Goal: Complete application form: Complete application form

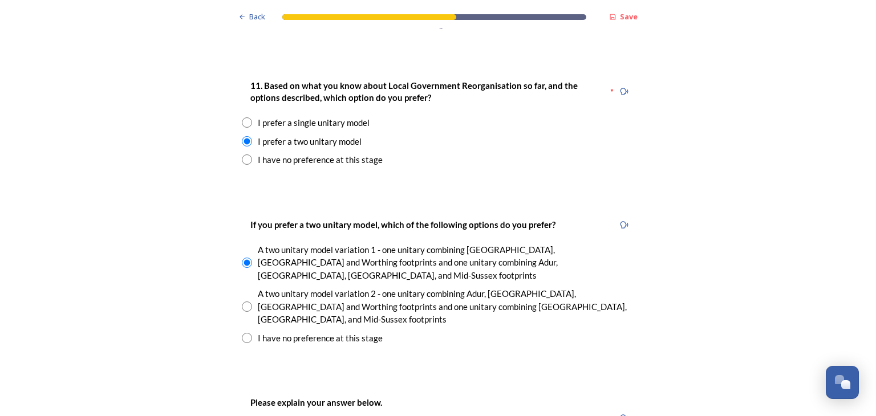
scroll to position [1580, 0]
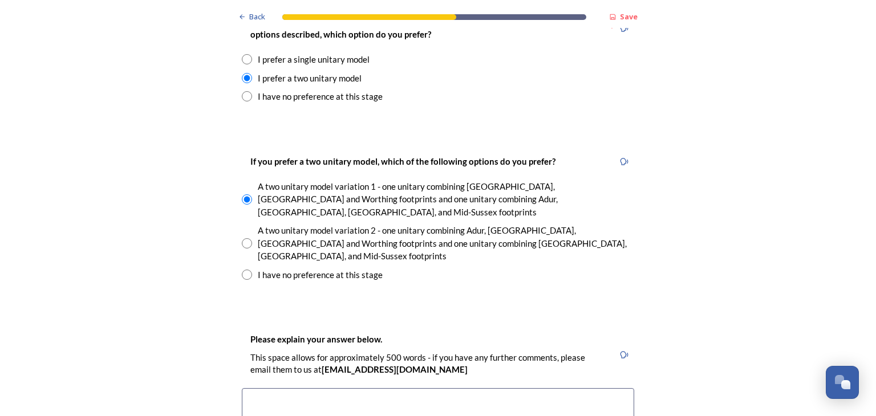
click at [242, 238] on input "radio" at bounding box center [247, 243] width 10 height 10
radio input "true"
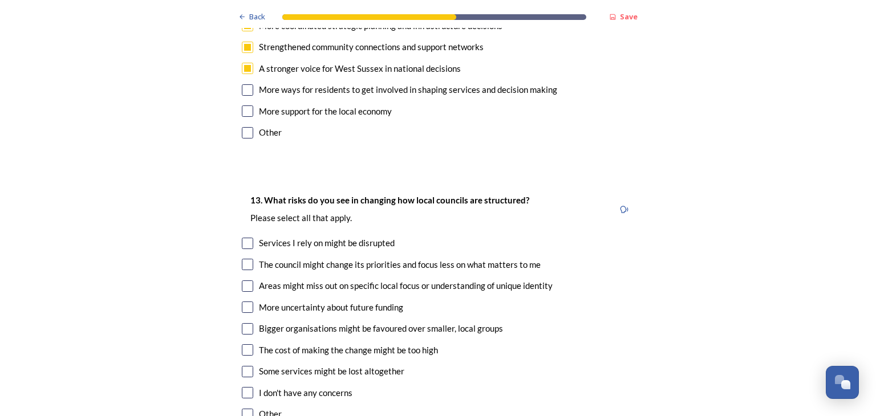
scroll to position [2328, 0]
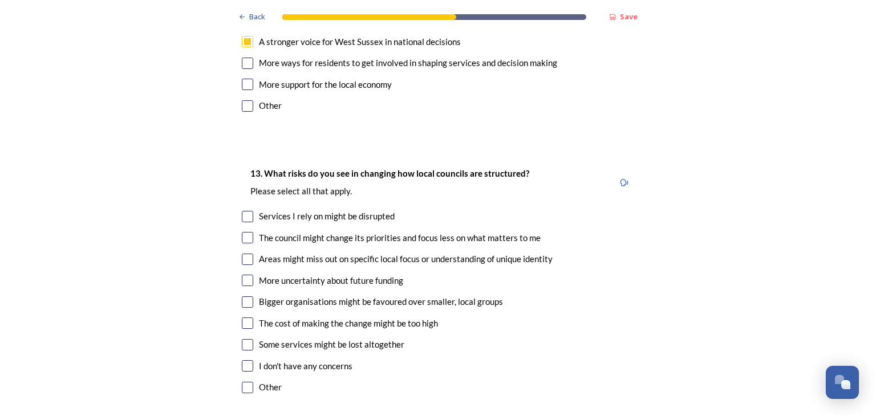
click at [242, 254] on input "checkbox" at bounding box center [247, 259] width 11 height 11
checkbox input "true"
click at [242, 296] on input "checkbox" at bounding box center [247, 301] width 11 height 11
checkbox input "true"
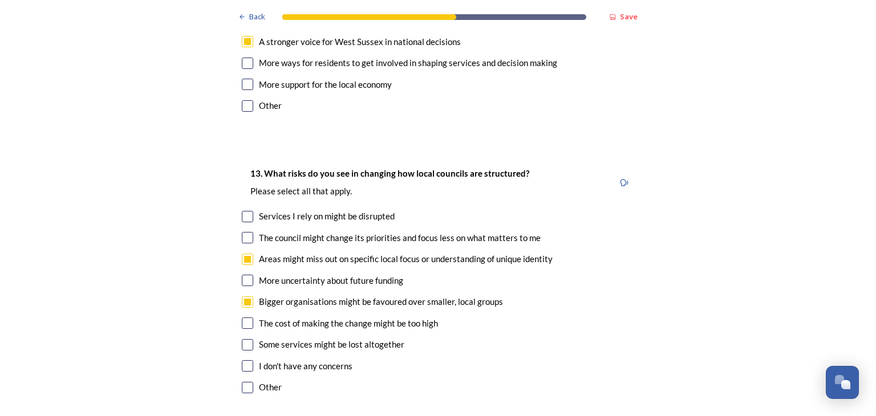
click at [245, 339] on input "checkbox" at bounding box center [247, 344] width 11 height 11
checkbox input "true"
click at [247, 232] on input "checkbox" at bounding box center [247, 237] width 11 height 11
checkbox input "true"
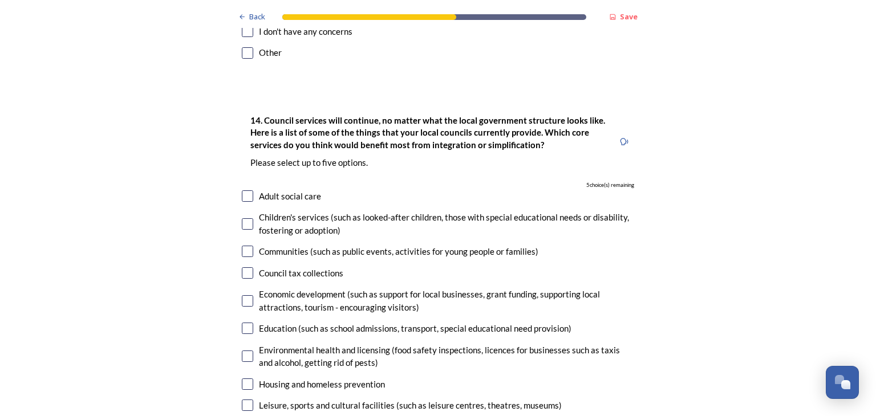
scroll to position [2704, 0]
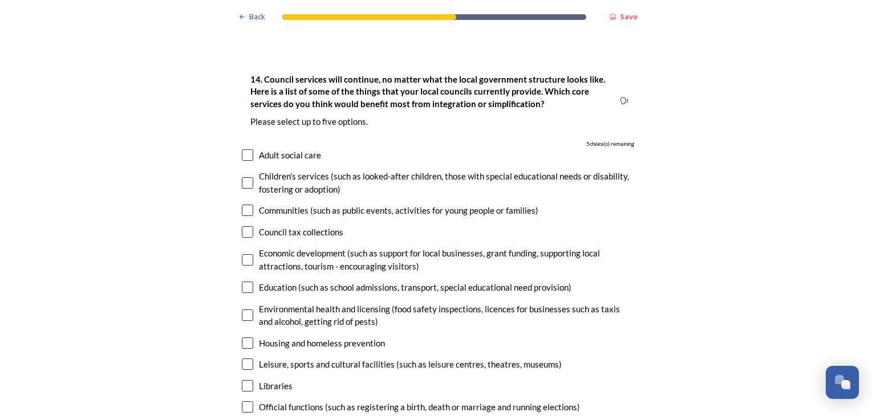
click at [244, 177] on input "checkbox" at bounding box center [247, 182] width 11 height 11
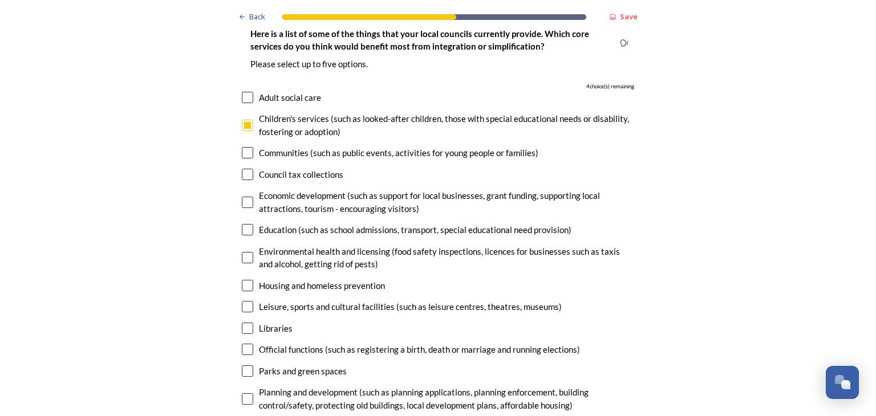
scroll to position [2743, 0]
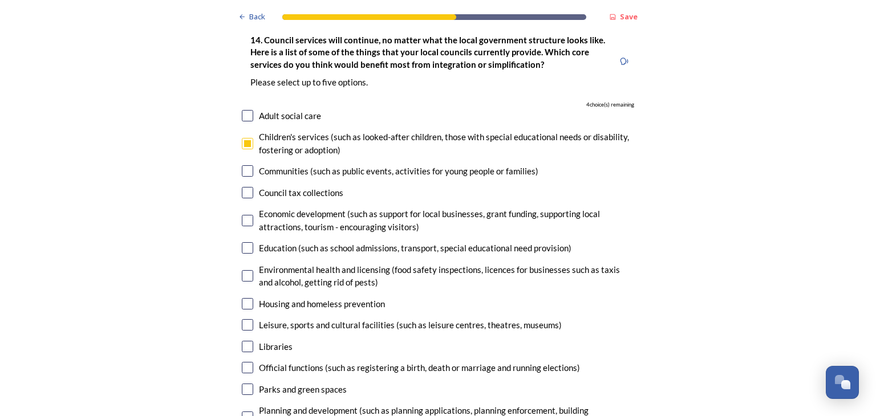
click at [242, 138] on input "checkbox" at bounding box center [247, 143] width 11 height 11
checkbox input "false"
click at [244, 110] on input "checkbox" at bounding box center [247, 115] width 11 height 11
checkbox input "true"
click at [242, 242] on input "checkbox" at bounding box center [247, 247] width 11 height 11
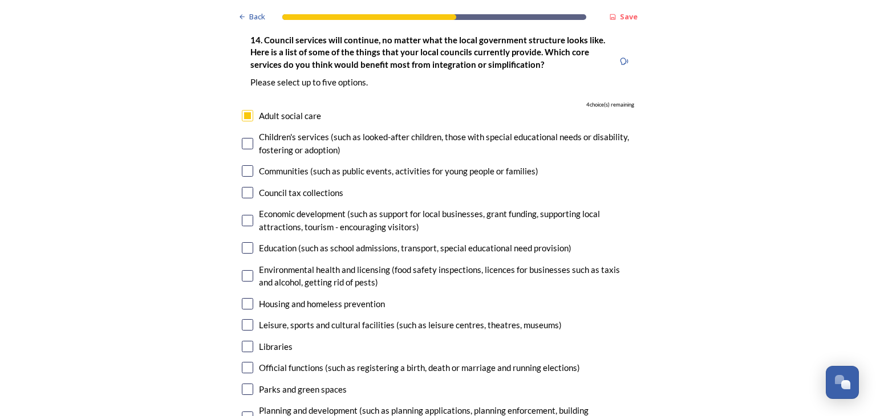
checkbox input "true"
click at [246, 298] on input "checkbox" at bounding box center [247, 303] width 11 height 11
checkbox input "true"
click at [242, 341] on input "checkbox" at bounding box center [247, 346] width 11 height 11
checkbox input "true"
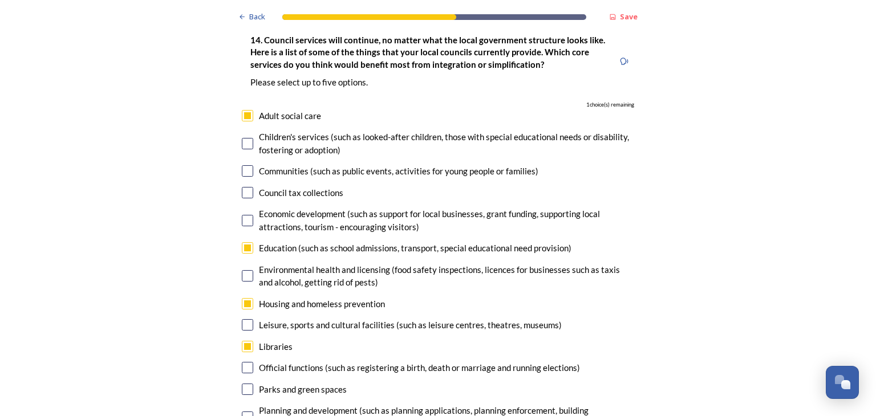
click at [242, 412] on input "checkbox" at bounding box center [247, 417] width 11 height 11
checkbox input "true"
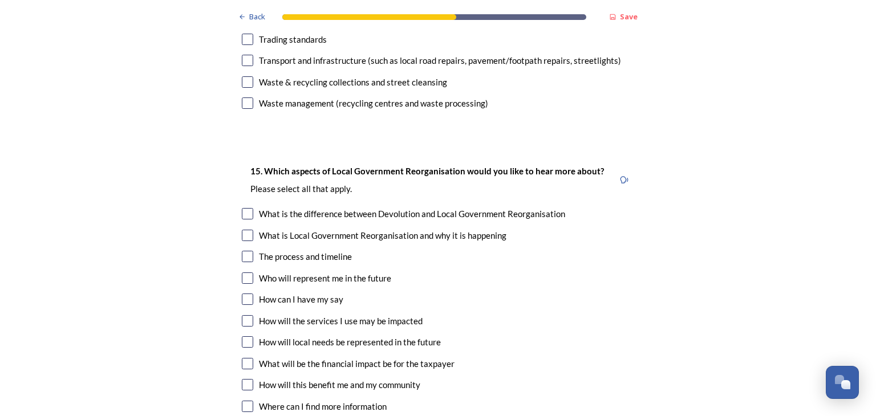
scroll to position [3222, 0]
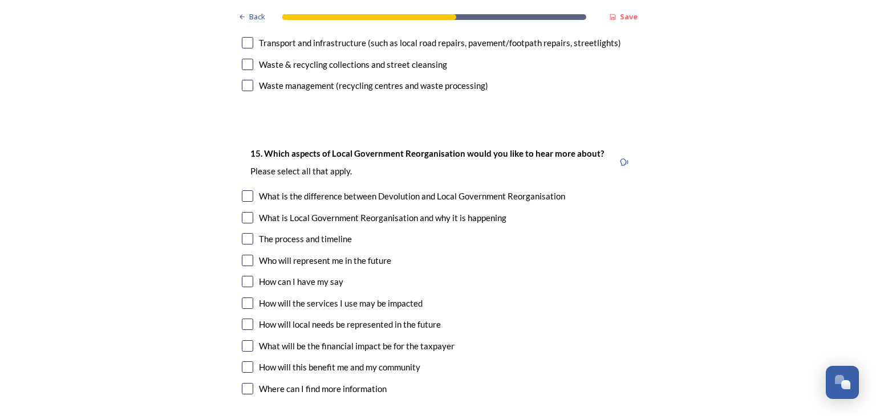
click at [242, 190] on input "checkbox" at bounding box center [247, 195] width 11 height 11
checkbox input "true"
click at [242, 212] on input "checkbox" at bounding box center [247, 217] width 11 height 11
checkbox input "true"
click at [242, 233] on input "checkbox" at bounding box center [247, 238] width 11 height 11
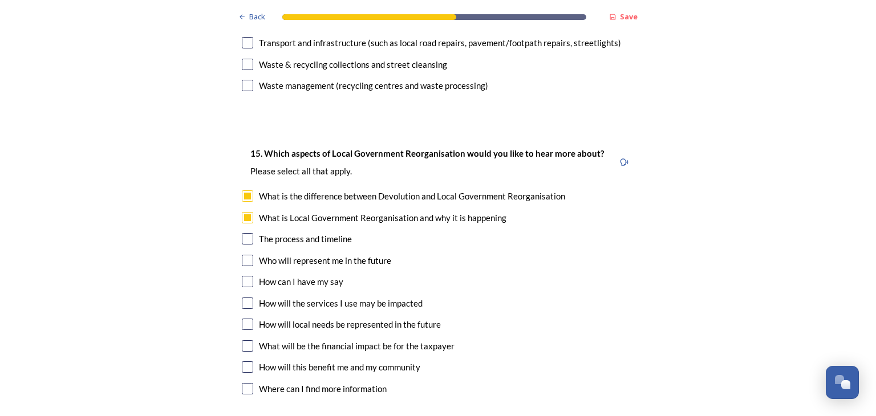
checkbox input "true"
click at [242, 255] on input "checkbox" at bounding box center [247, 260] width 11 height 11
checkbox input "true"
click at [243, 361] on input "checkbox" at bounding box center [247, 366] width 11 height 11
checkbox input "true"
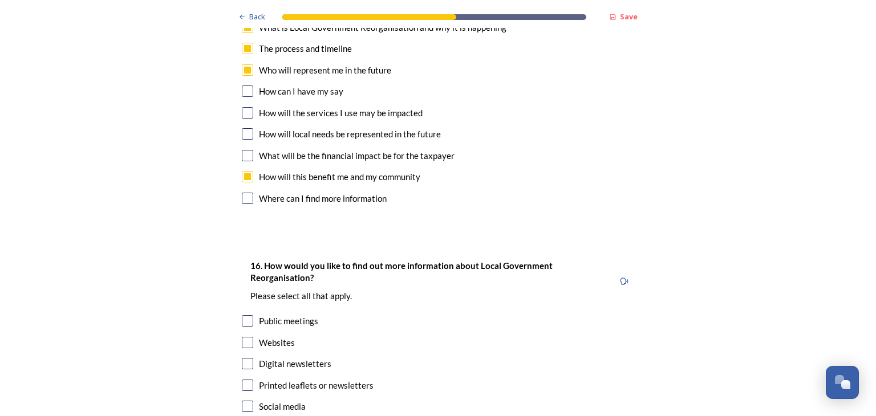
scroll to position [3508, 0]
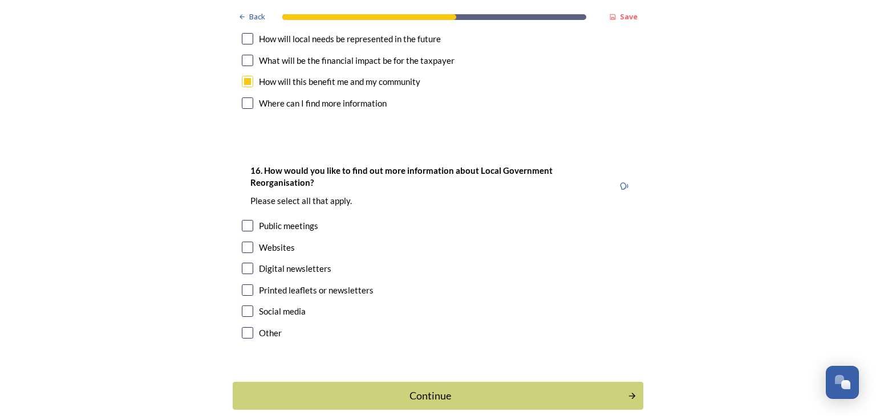
click at [242, 220] on input "checkbox" at bounding box center [247, 225] width 11 height 11
checkbox input "true"
click at [383, 388] on div "Continue" at bounding box center [430, 395] width 386 height 15
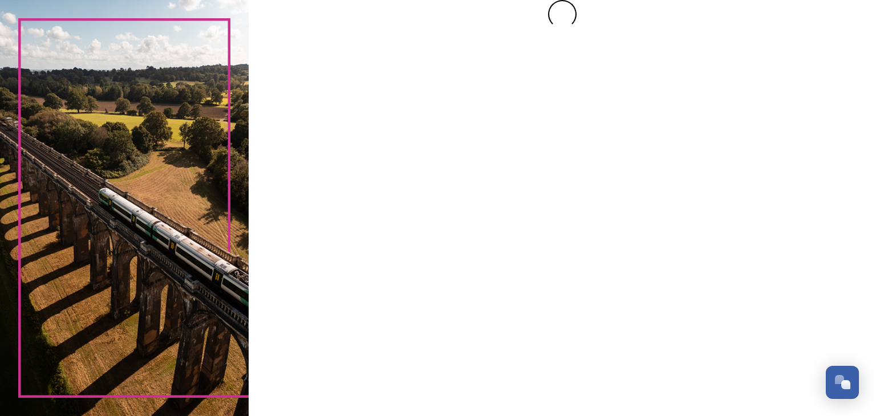
scroll to position [0, 0]
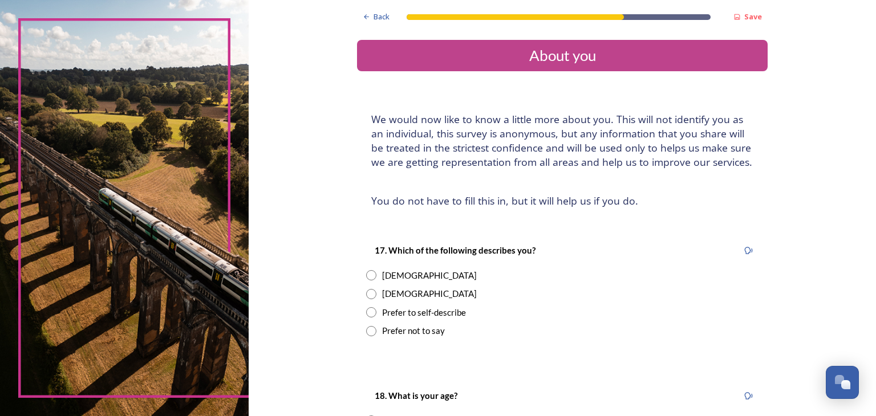
click at [368, 275] on input "radio" at bounding box center [371, 275] width 10 height 10
radio input "true"
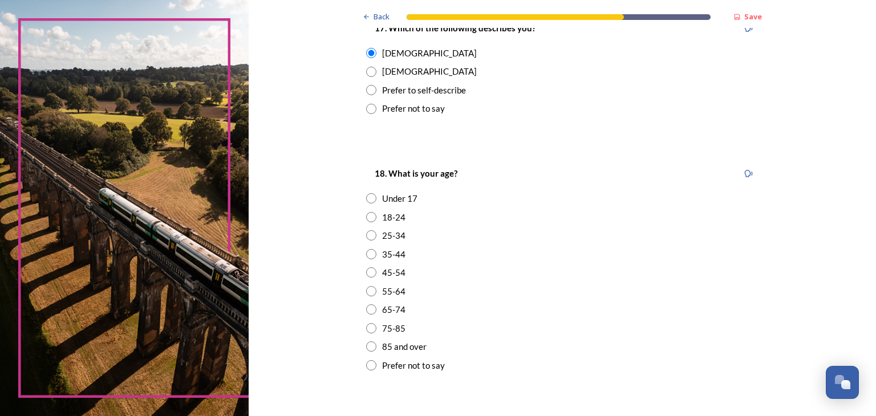
scroll to position [276, 0]
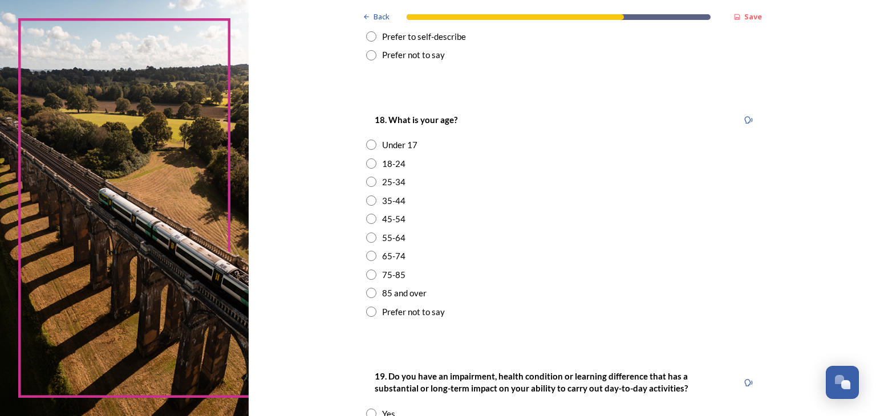
click at [367, 276] on input "radio" at bounding box center [371, 275] width 10 height 10
radio input "true"
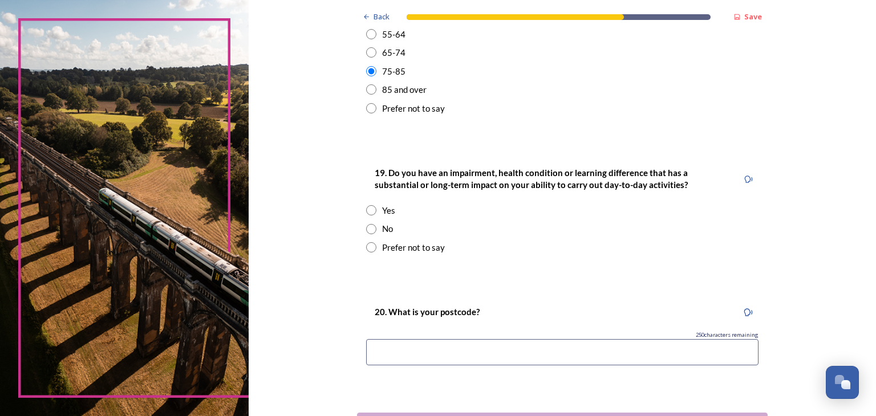
scroll to position [494, 0]
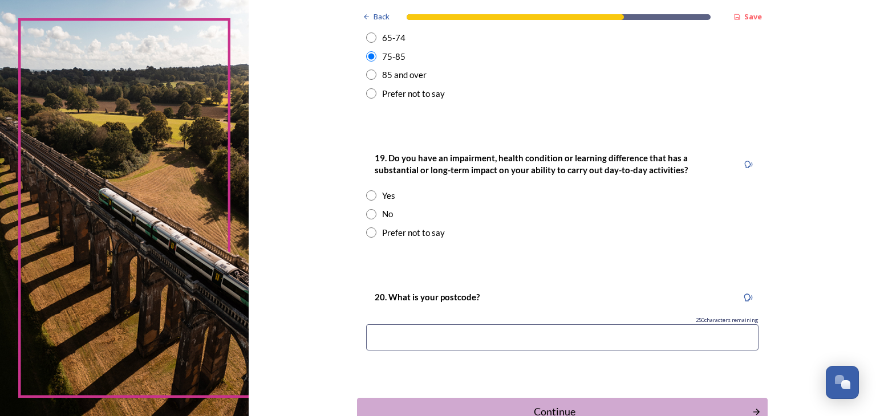
click at [366, 215] on input "radio" at bounding box center [371, 214] width 10 height 10
radio input "true"
click at [383, 339] on input at bounding box center [562, 337] width 392 height 26
click at [372, 339] on input "Bn189NR" at bounding box center [562, 337] width 392 height 26
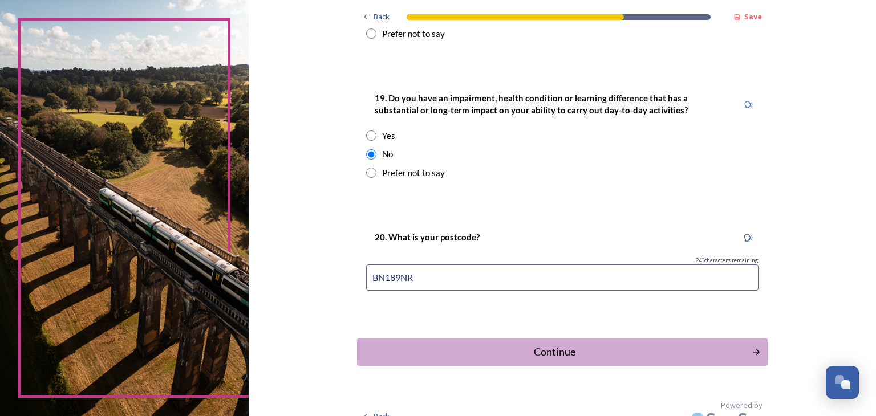
scroll to position [570, 0]
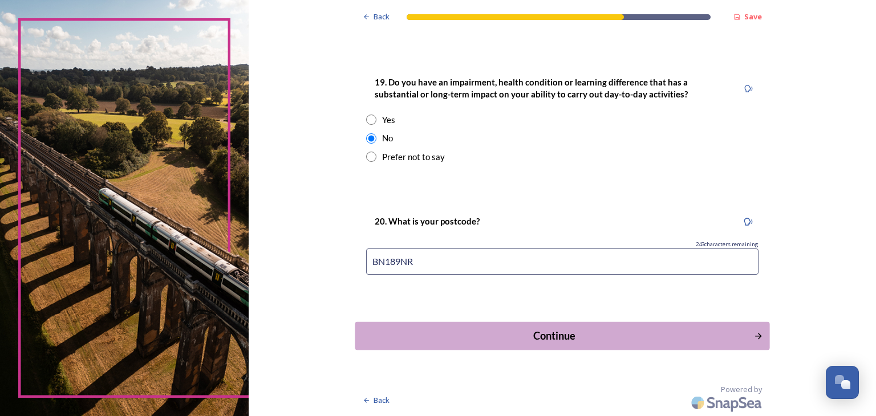
type input "BN189NR"
click at [569, 332] on div "Continue" at bounding box center [554, 335] width 386 height 15
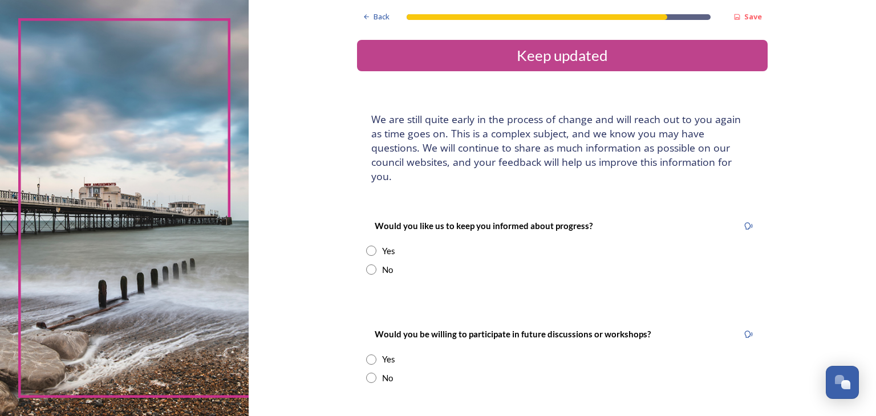
click at [367, 246] on input "radio" at bounding box center [371, 251] width 10 height 10
radio input "true"
click at [375, 353] on input at bounding box center [562, 366] width 392 height 26
type input "[PERSON_NAME][EMAIL_ADDRESS][DOMAIN_NAME]"
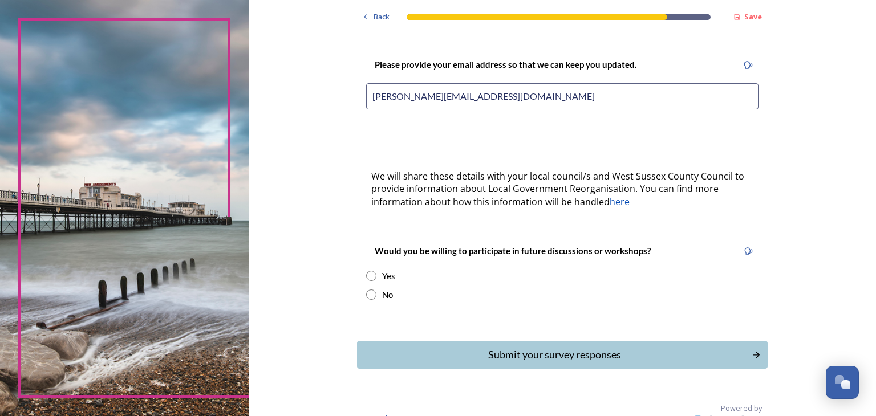
scroll to position [274, 0]
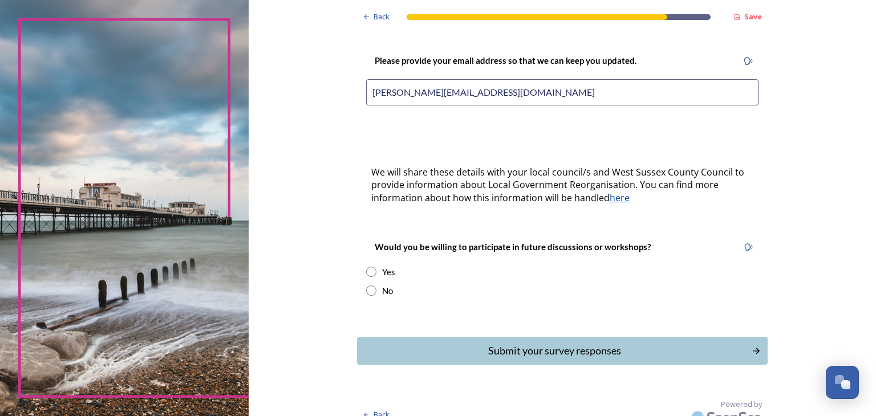
click at [366, 286] on input "radio" at bounding box center [371, 291] width 10 height 10
radio input "true"
click at [483, 343] on div "Submit your survey responses" at bounding box center [554, 350] width 386 height 15
